Goal: Task Accomplishment & Management: Use online tool/utility

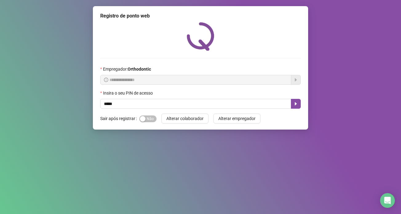
type input "*****"
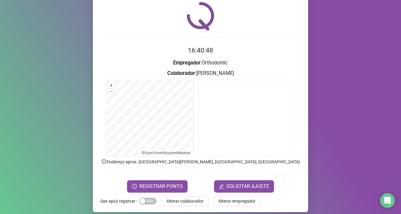
scroll to position [26, 0]
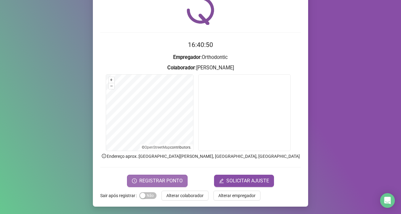
click at [151, 182] on span "REGISTRAR PONTO" at bounding box center [160, 180] width 43 height 7
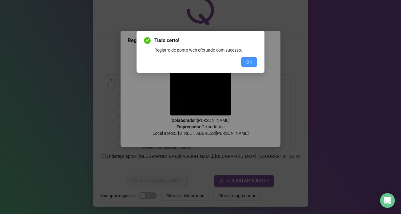
click at [252, 61] on button "OK" at bounding box center [249, 62] width 16 height 10
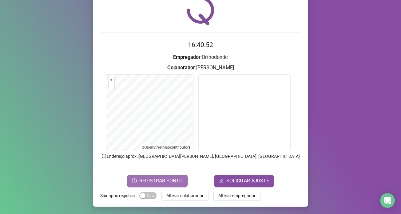
click at [170, 178] on span "REGISTRAR PONTO" at bounding box center [160, 180] width 43 height 7
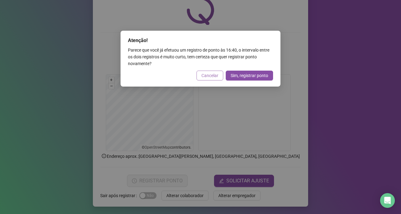
click at [213, 77] on span "Cancelar" at bounding box center [209, 75] width 17 height 7
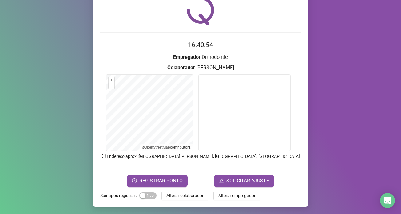
click at [183, 188] on div "Registro de ponto web 16:40:54 Empregador : Orthodontic Colaborador : [PERSON_N…" at bounding box center [200, 93] width 215 height 226
click at [186, 193] on span "Alterar colaborador" at bounding box center [184, 195] width 37 height 7
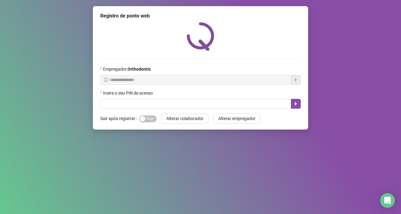
scroll to position [0, 0]
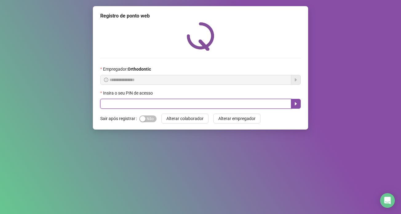
click at [163, 103] on input "text" at bounding box center [195, 104] width 191 height 10
type input "*****"
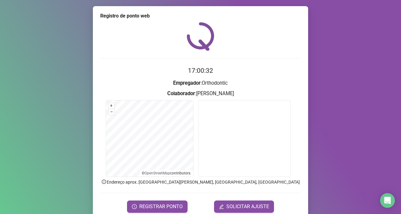
scroll to position [26, 0]
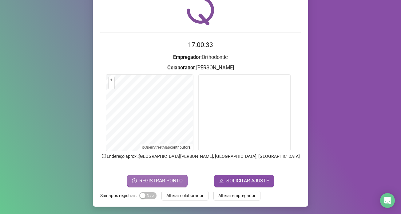
click at [148, 181] on span "REGISTRAR PONTO" at bounding box center [160, 180] width 43 height 7
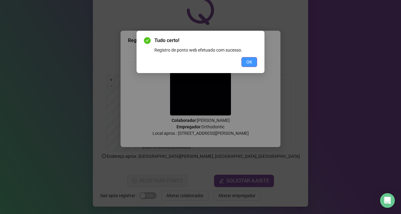
click at [243, 62] on button "OK" at bounding box center [249, 62] width 16 height 10
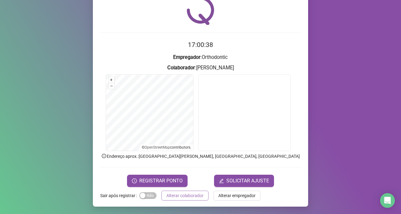
click at [191, 196] on span "Alterar colaborador" at bounding box center [184, 195] width 37 height 7
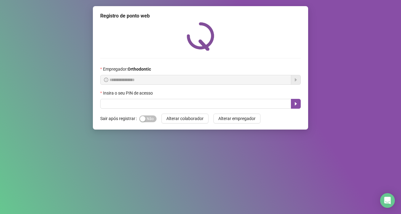
scroll to position [0, 0]
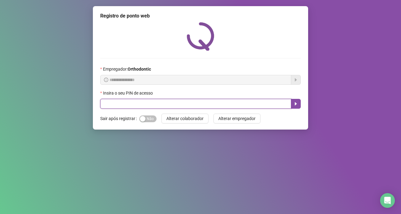
click at [144, 104] on input "text" at bounding box center [195, 104] width 191 height 10
type input "*****"
click at [293, 108] on button "button" at bounding box center [296, 104] width 10 height 10
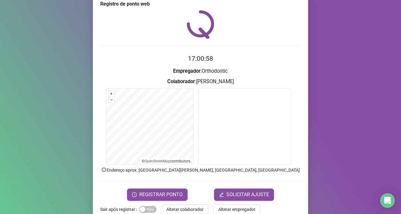
scroll to position [26, 0]
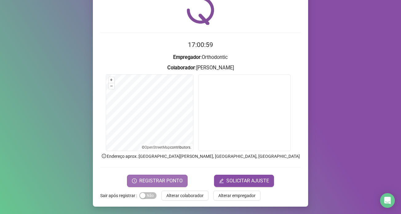
click at [163, 179] on span "REGISTRAR PONTO" at bounding box center [160, 180] width 43 height 7
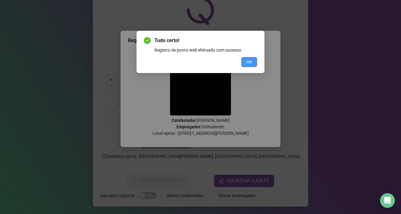
click at [254, 60] on button "OK" at bounding box center [249, 62] width 16 height 10
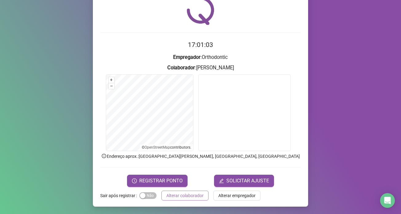
click at [169, 194] on span "Alterar colaborador" at bounding box center [184, 195] width 37 height 7
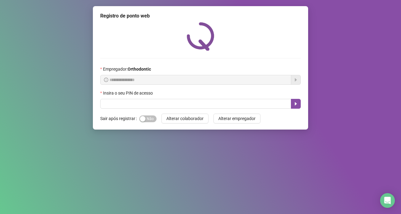
scroll to position [0, 0]
